Goal: Transaction & Acquisition: Subscribe to service/newsletter

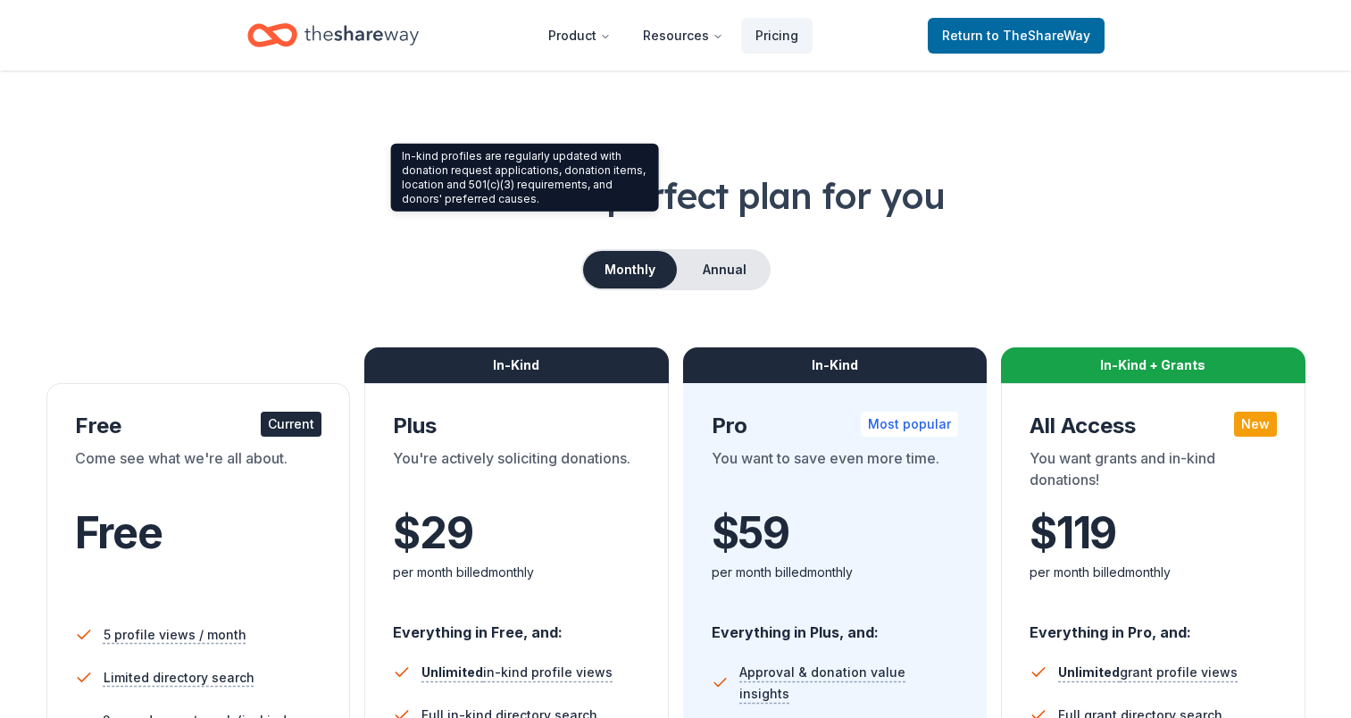
scroll to position [446, 0]
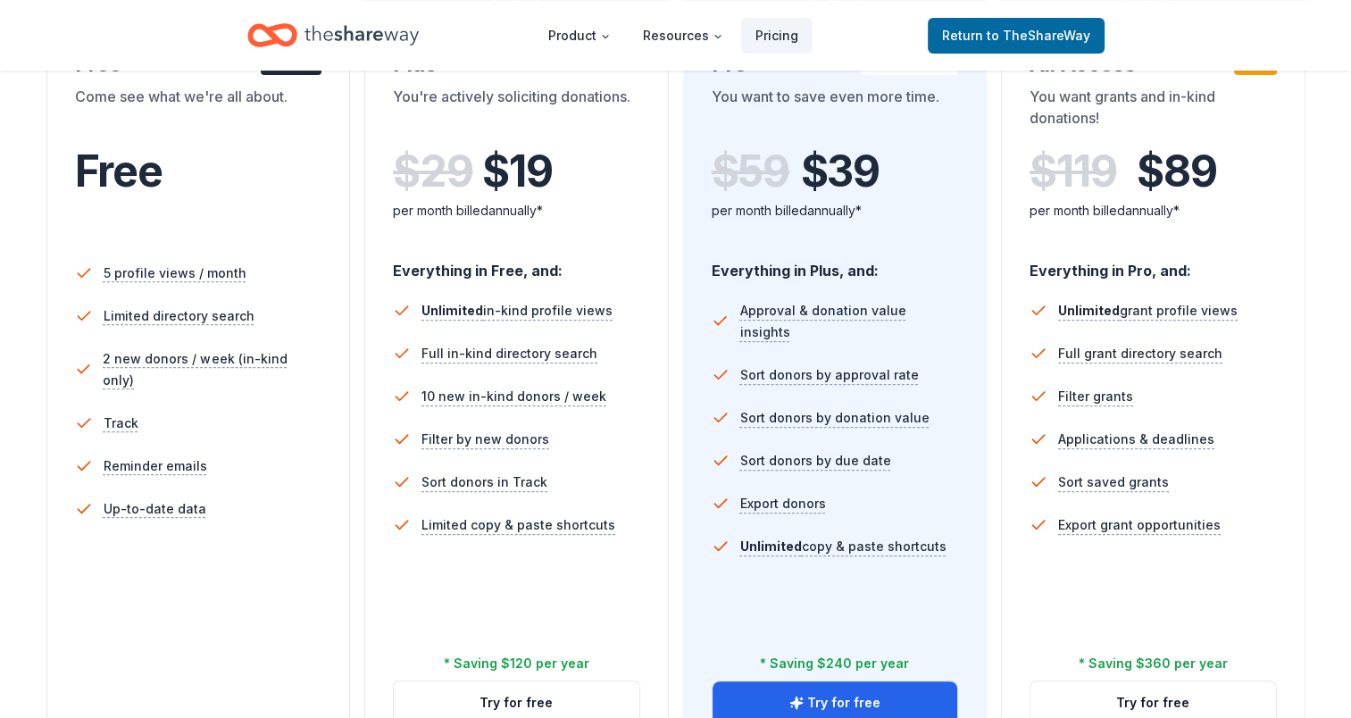
scroll to position [179, 0]
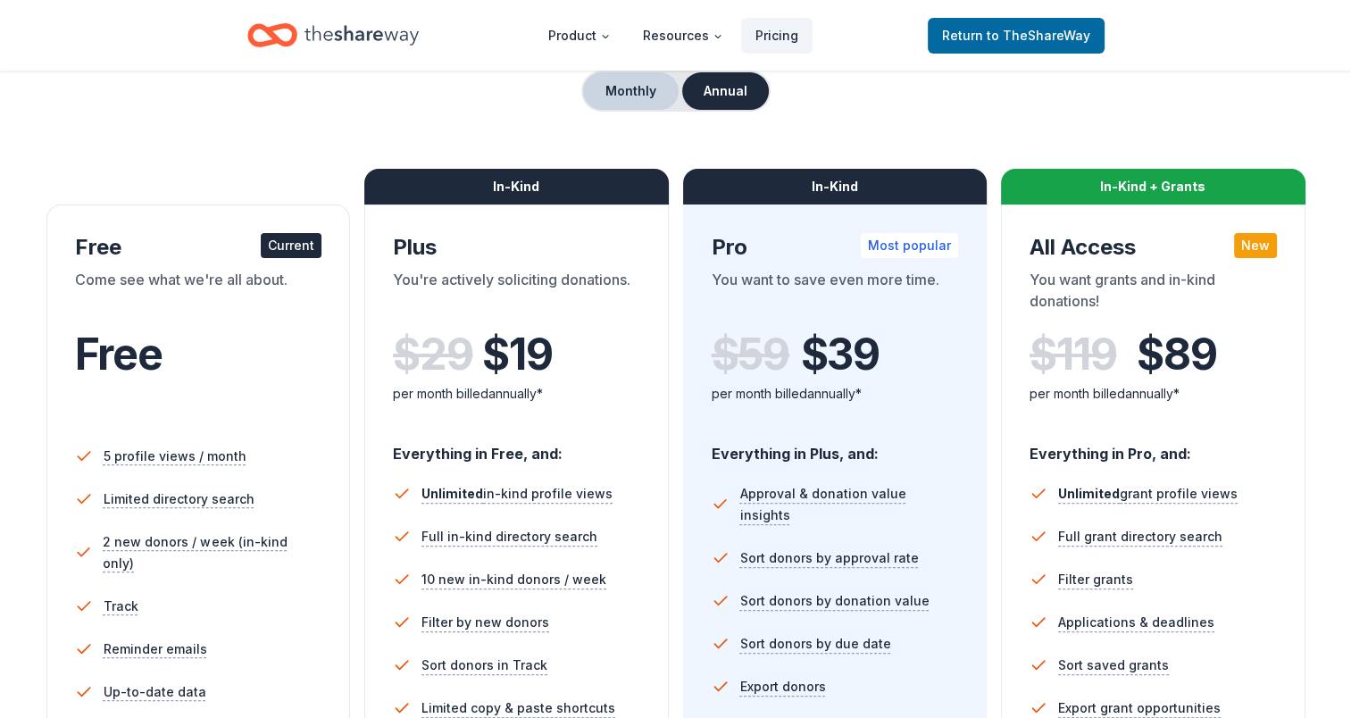
click at [618, 90] on button "Monthly" at bounding box center [631, 91] width 96 height 38
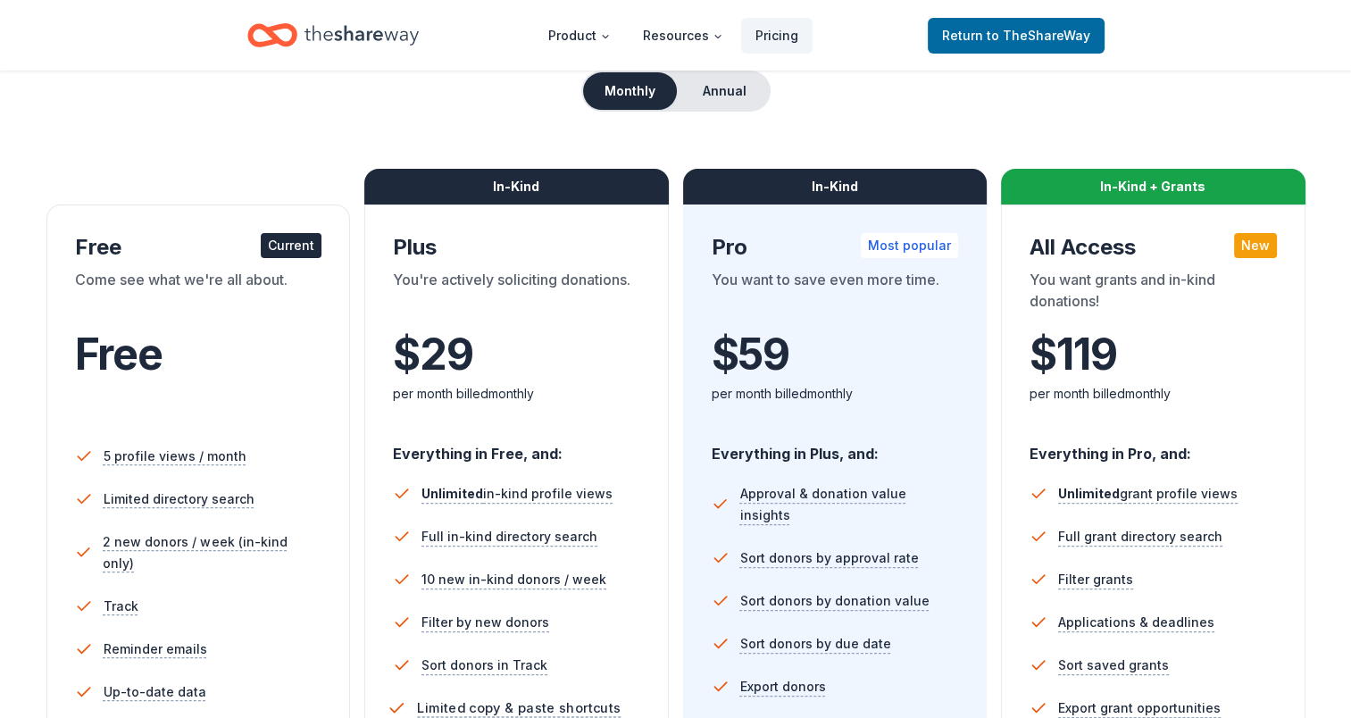
scroll to position [536, 0]
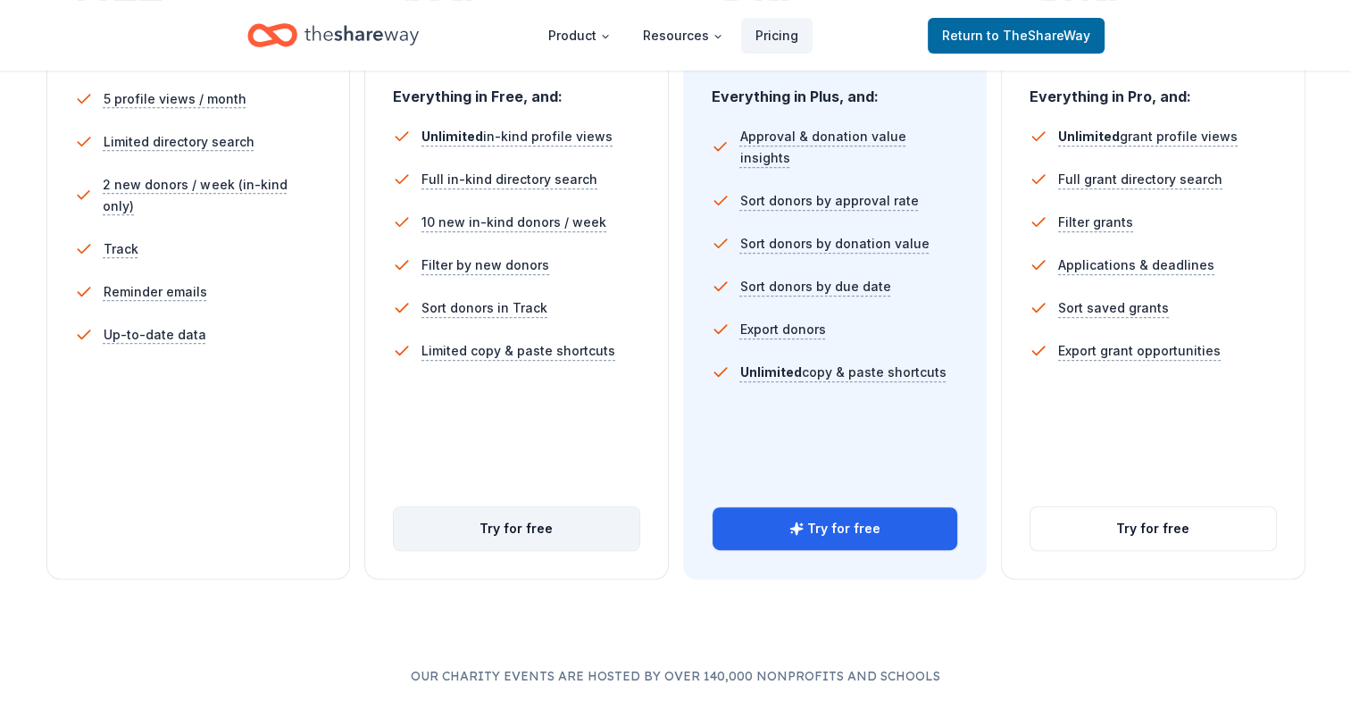
click at [523, 529] on button "Try for free" at bounding box center [517, 528] width 246 height 43
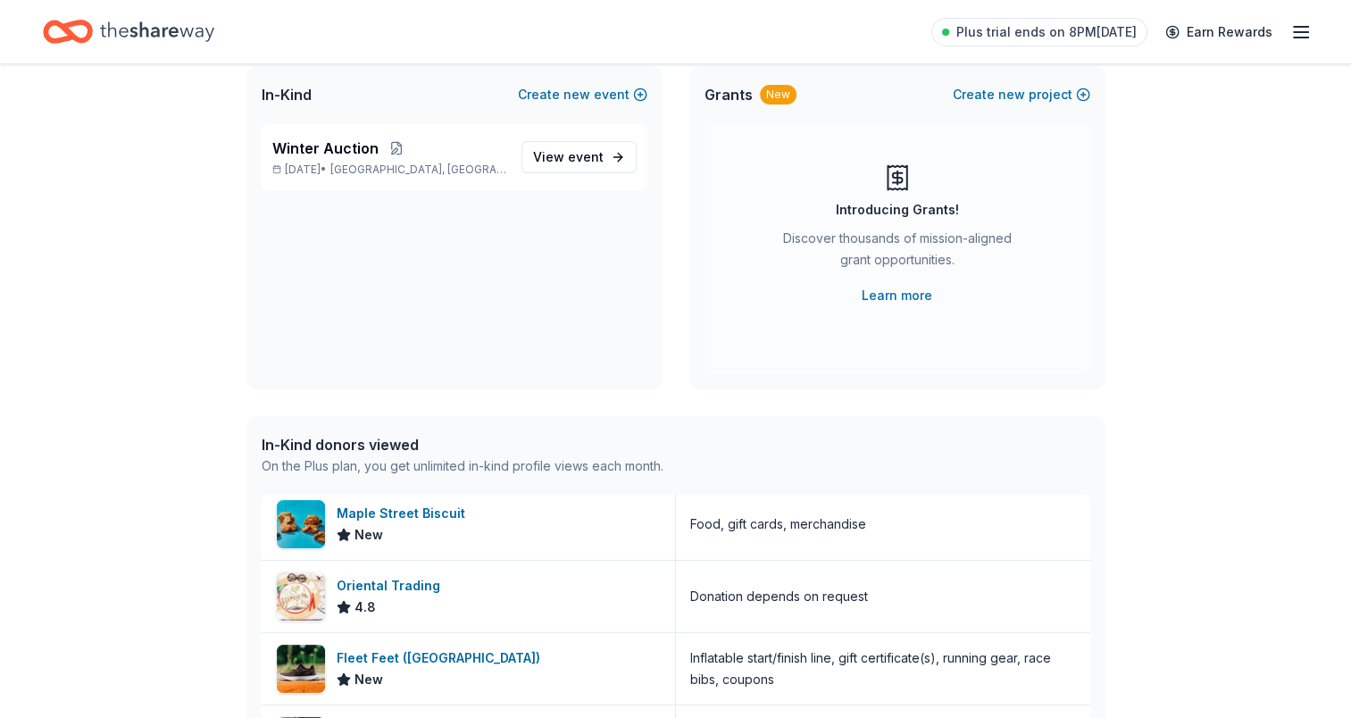
scroll to position [89, 0]
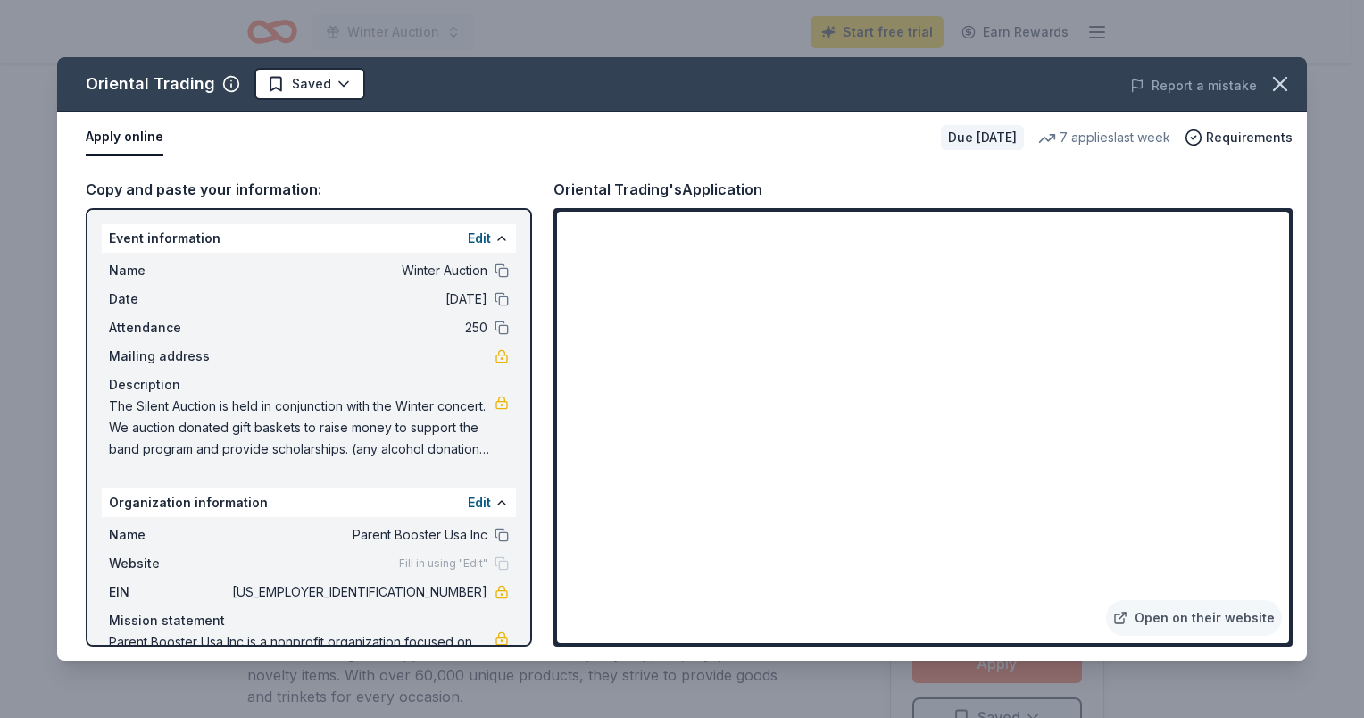
scroll to position [357, 0]
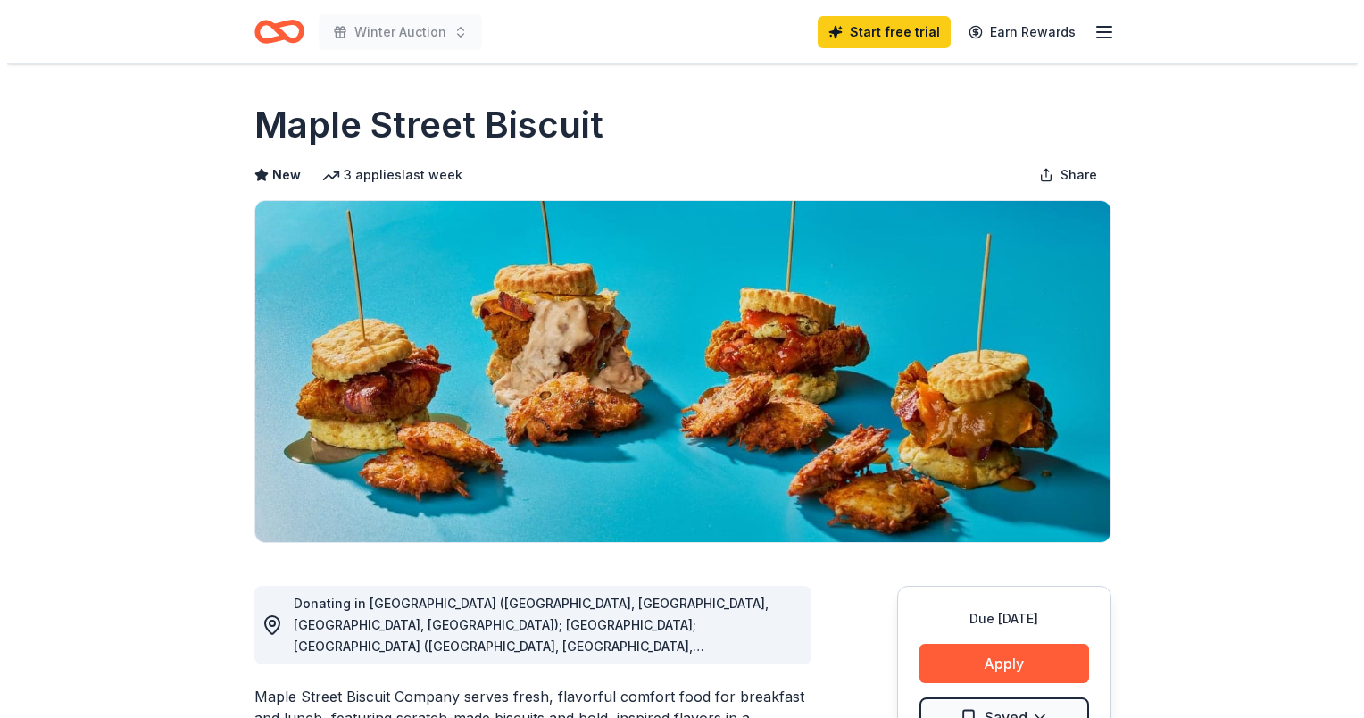
scroll to position [268, 0]
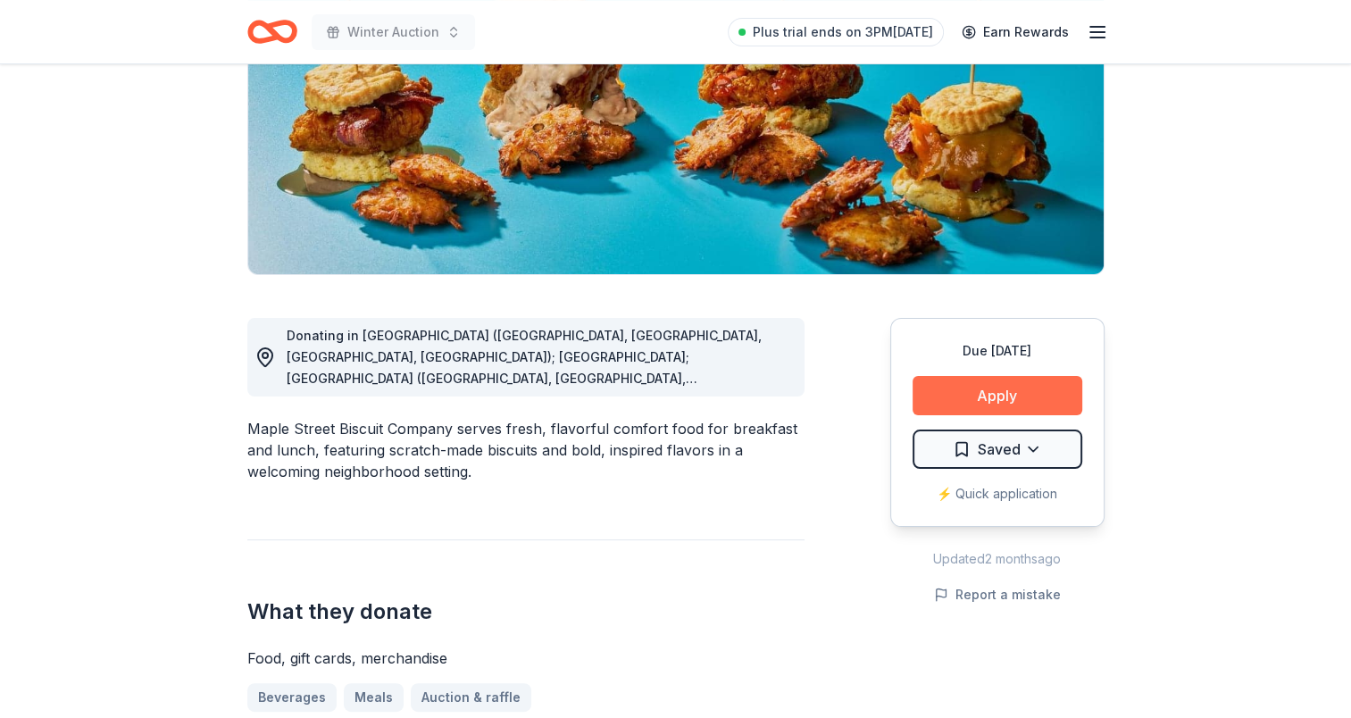
click at [966, 385] on button "Apply" at bounding box center [998, 395] width 170 height 39
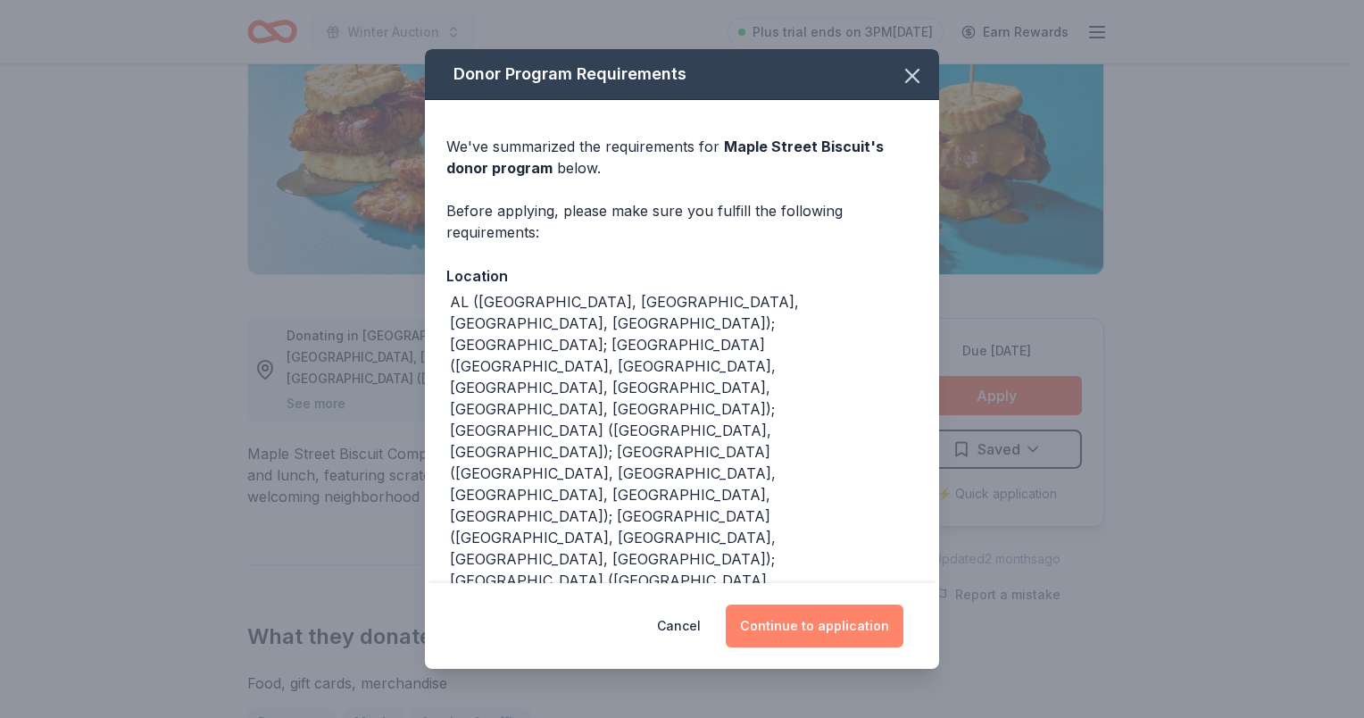
click at [836, 621] on button "Continue to application" at bounding box center [815, 626] width 178 height 43
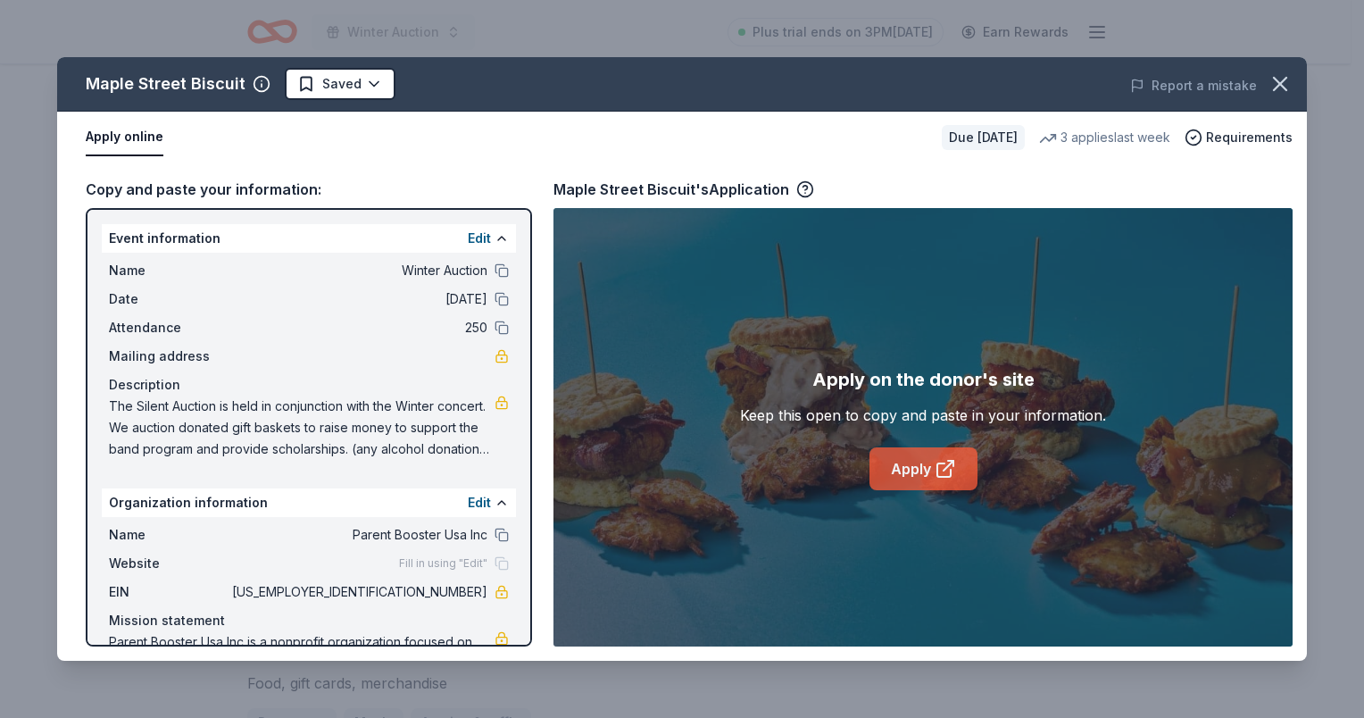
click at [964, 464] on link "Apply" at bounding box center [924, 468] width 108 height 43
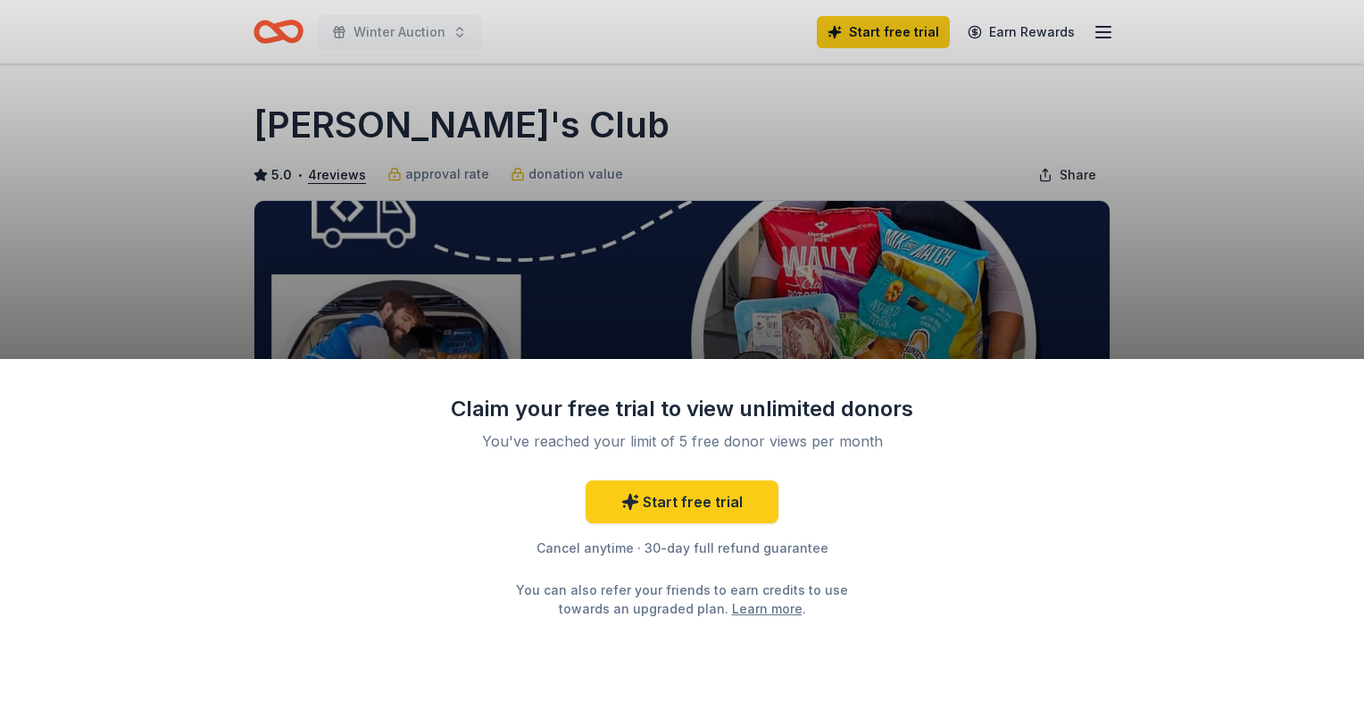
drag, startPoint x: 863, startPoint y: 130, endPoint x: 800, endPoint y: 196, distance: 91.0
click at [863, 129] on div "Claim your free trial to view unlimited donors You've reached your limit of 5 f…" at bounding box center [682, 359] width 1364 height 718
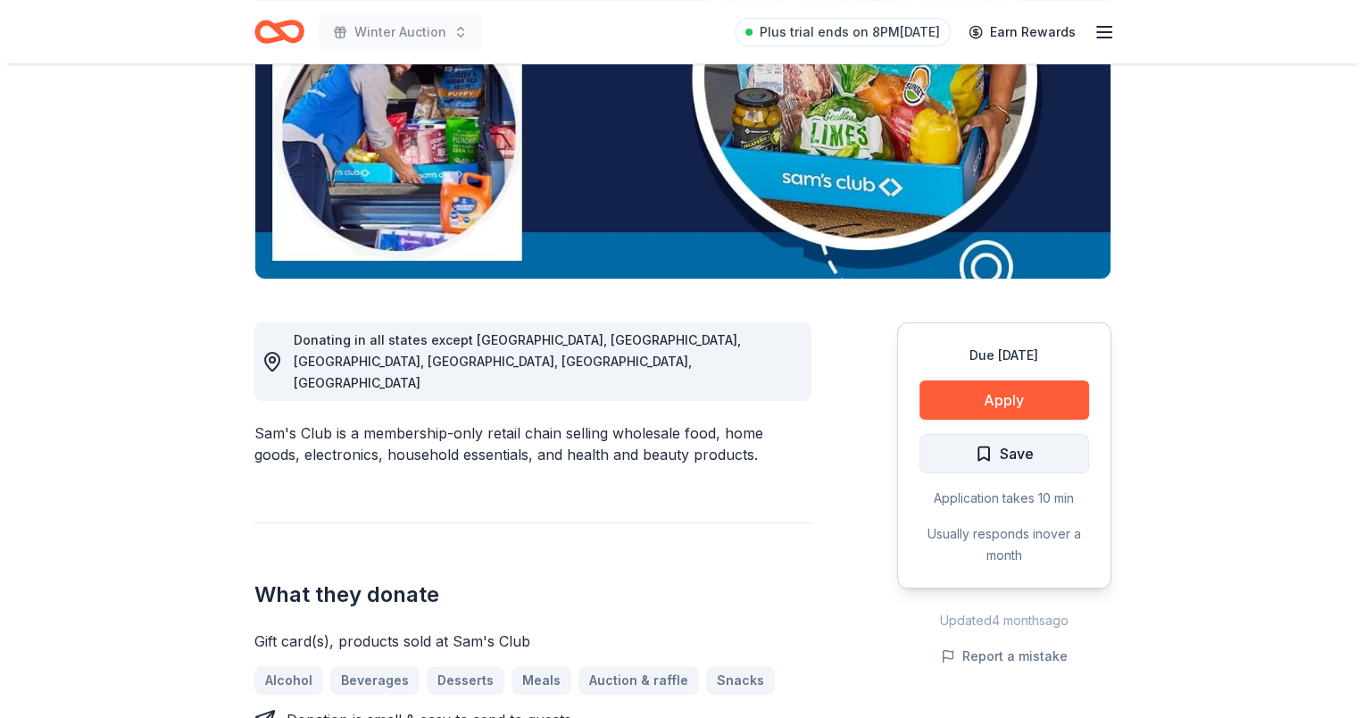
scroll to position [268, 0]
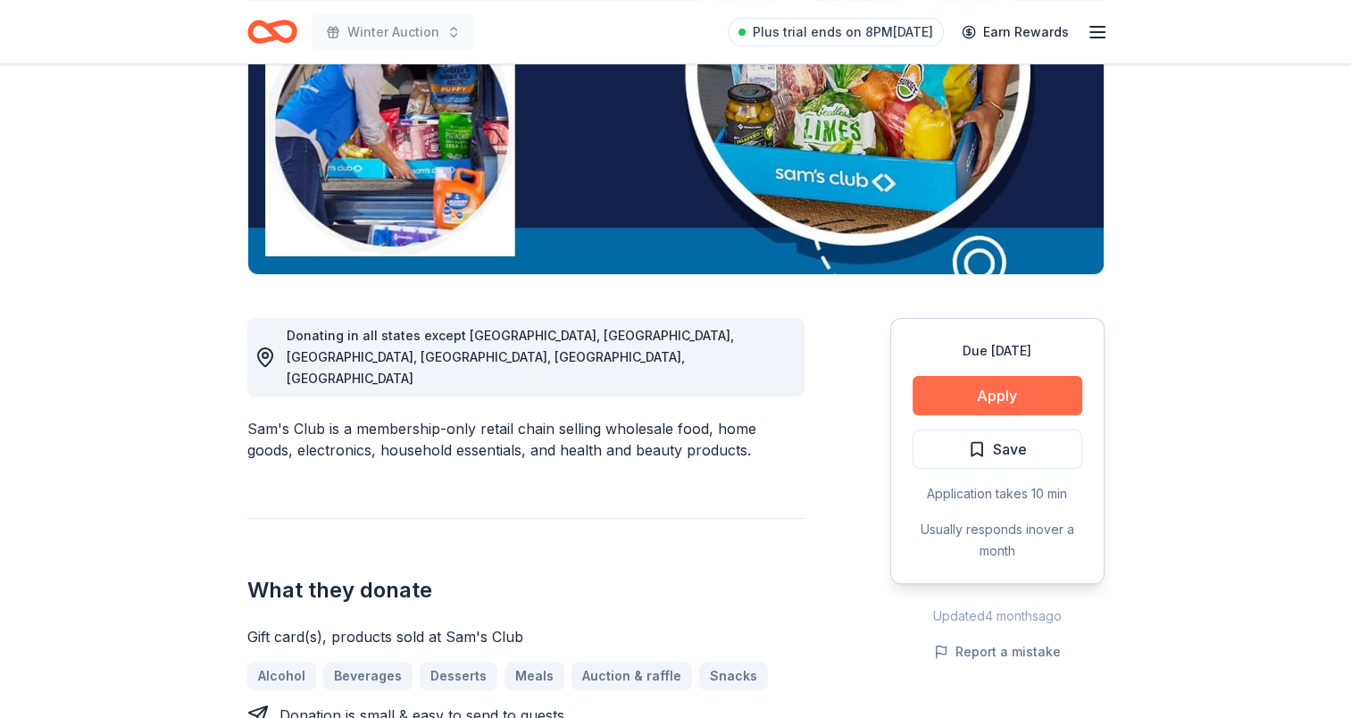
click at [968, 393] on button "Apply" at bounding box center [998, 395] width 170 height 39
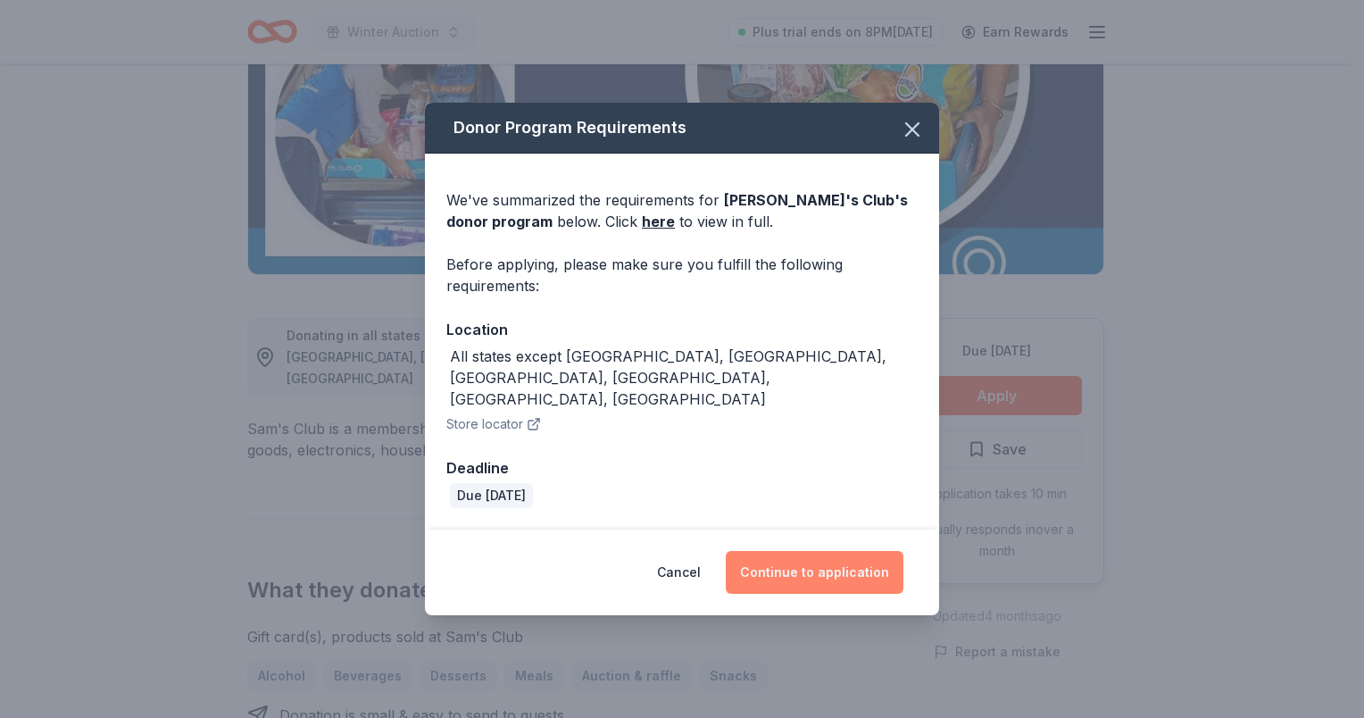
click at [853, 558] on button "Continue to application" at bounding box center [815, 572] width 178 height 43
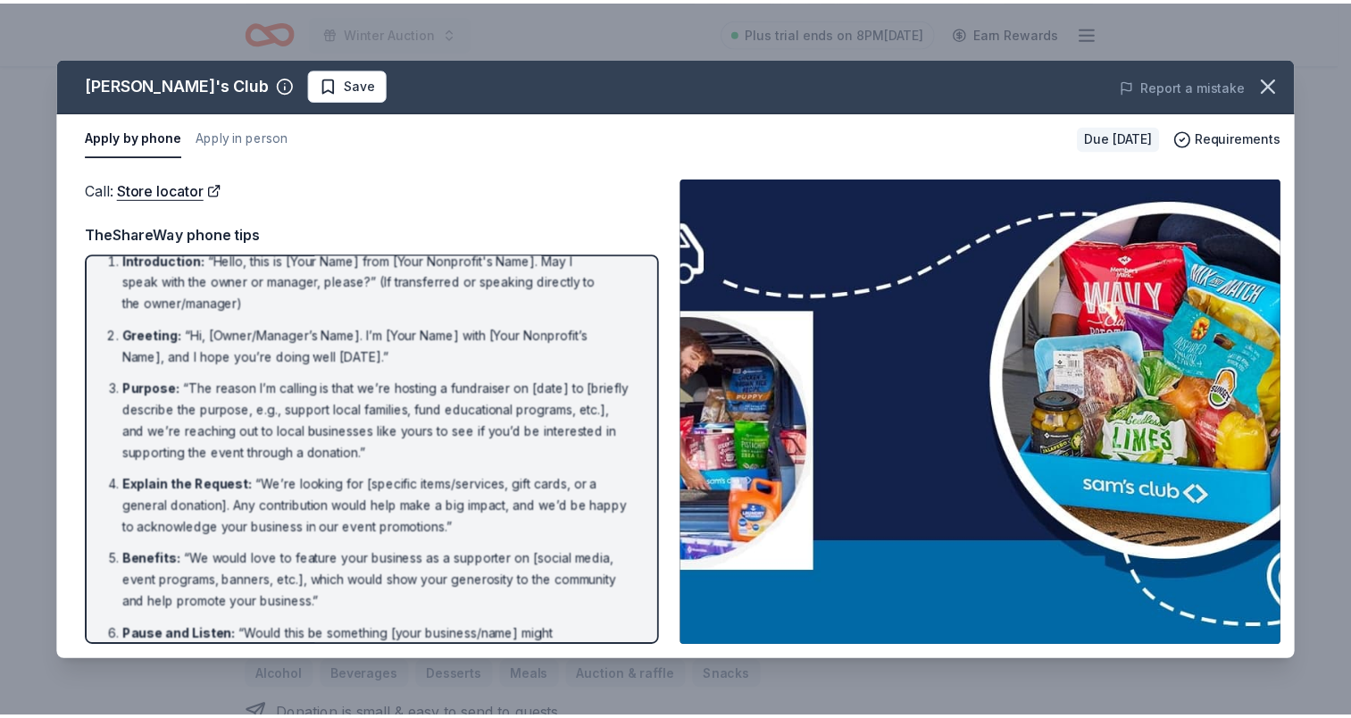
scroll to position [0, 0]
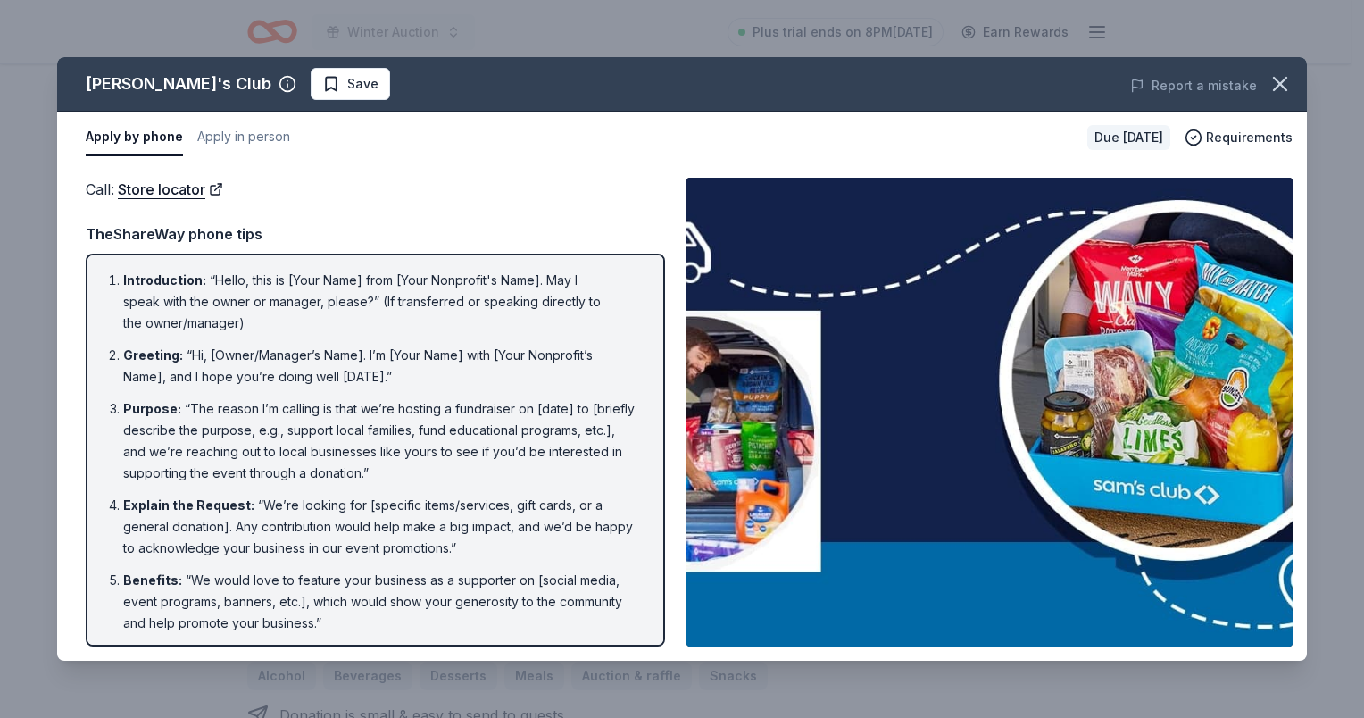
drag, startPoint x: 728, startPoint y: 81, endPoint x: 1102, endPoint y: 87, distance: 374.2
click at [1107, 87] on div "Sam's Club Save Report a mistake" at bounding box center [682, 84] width 1250 height 54
click at [563, 38] on div "Sam's Club Save Report a mistake Apply by phone Apply in person Due in 32 days …" at bounding box center [682, 359] width 1364 height 718
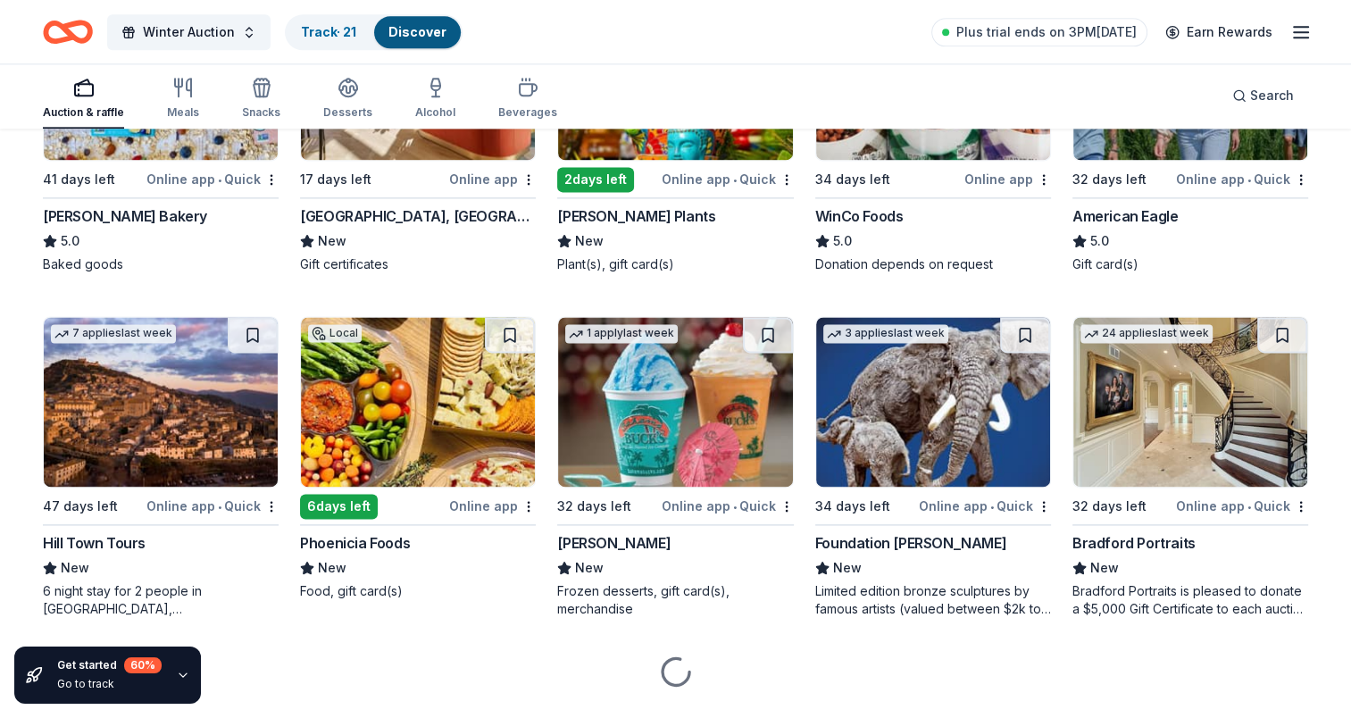
scroll to position [2430, 0]
